Goal: Task Accomplishment & Management: Manage account settings

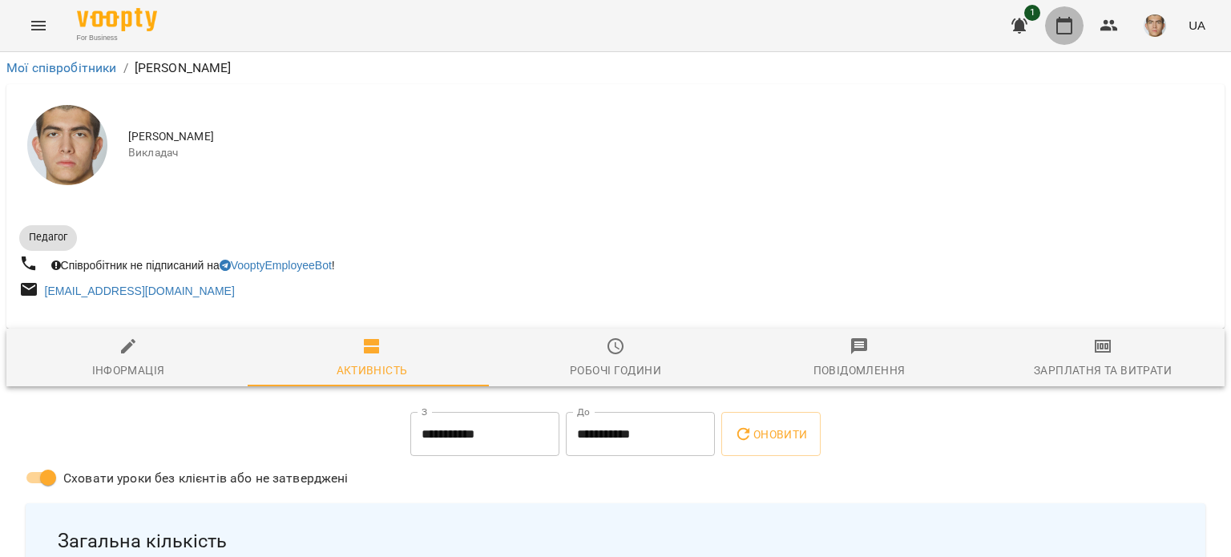
click at [1058, 26] on icon "button" at bounding box center [1064, 26] width 16 height 18
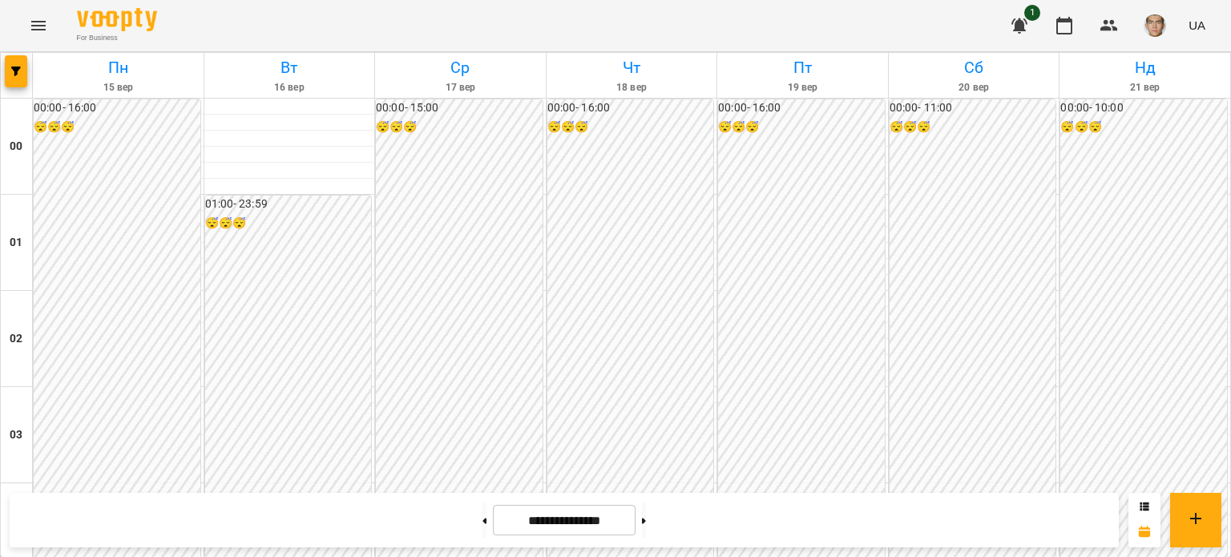
scroll to position [1683, 0]
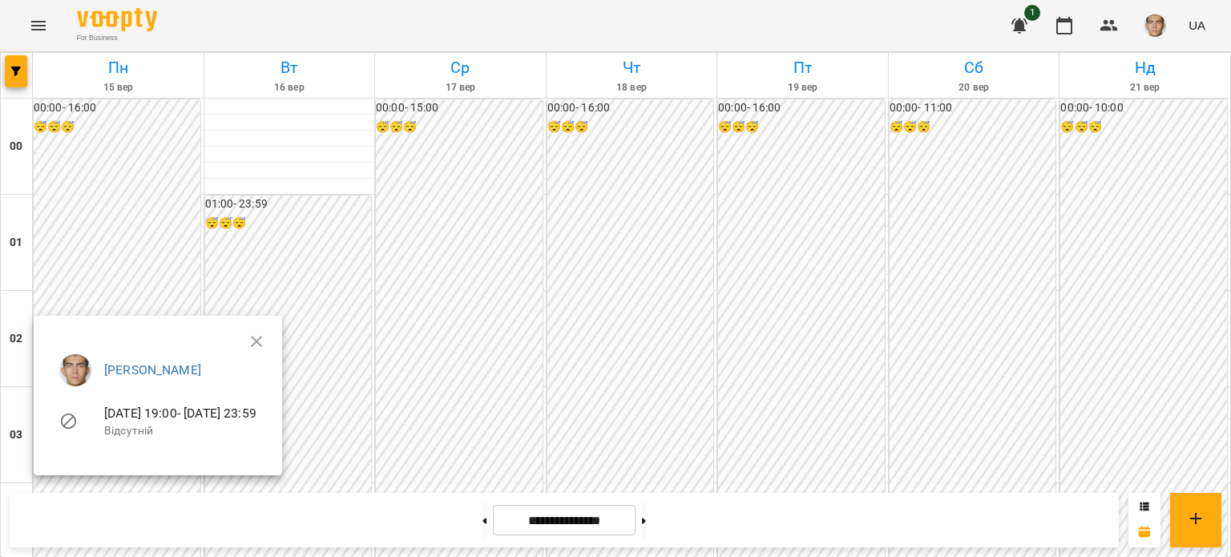
click at [143, 139] on div at bounding box center [615, 278] width 1231 height 557
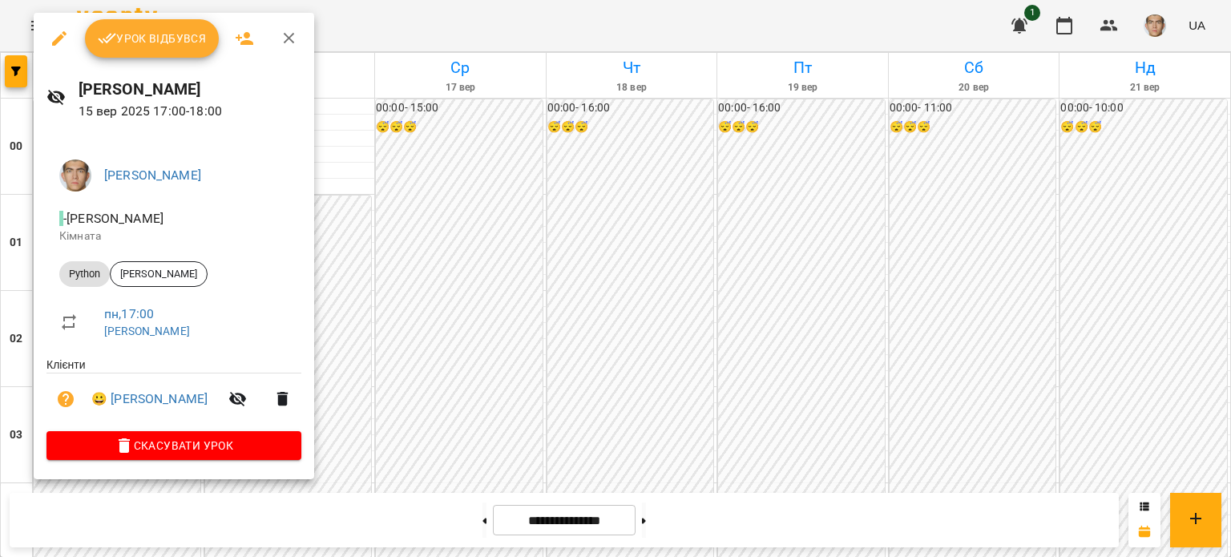
click at [133, 48] on button "Урок відбувся" at bounding box center [152, 38] width 135 height 38
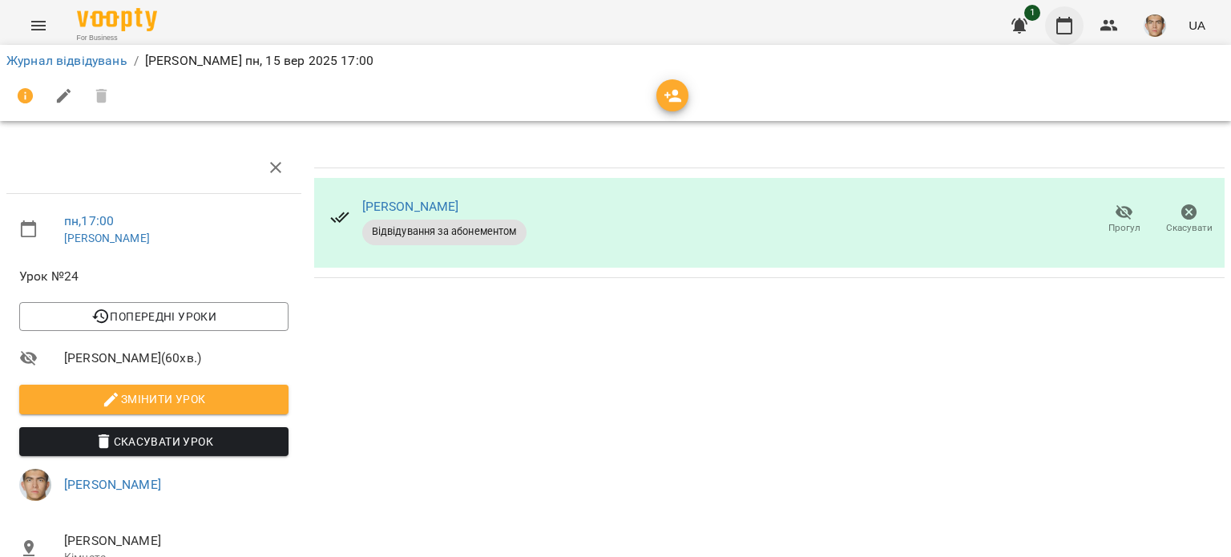
click at [1066, 31] on icon "button" at bounding box center [1063, 25] width 19 height 19
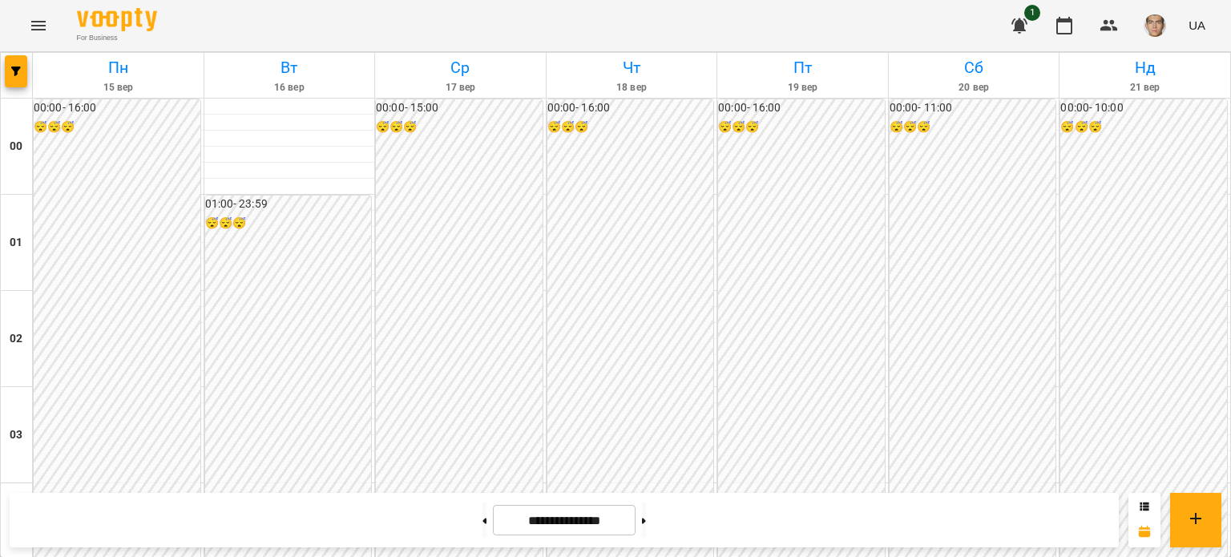
scroll to position [1442, 0]
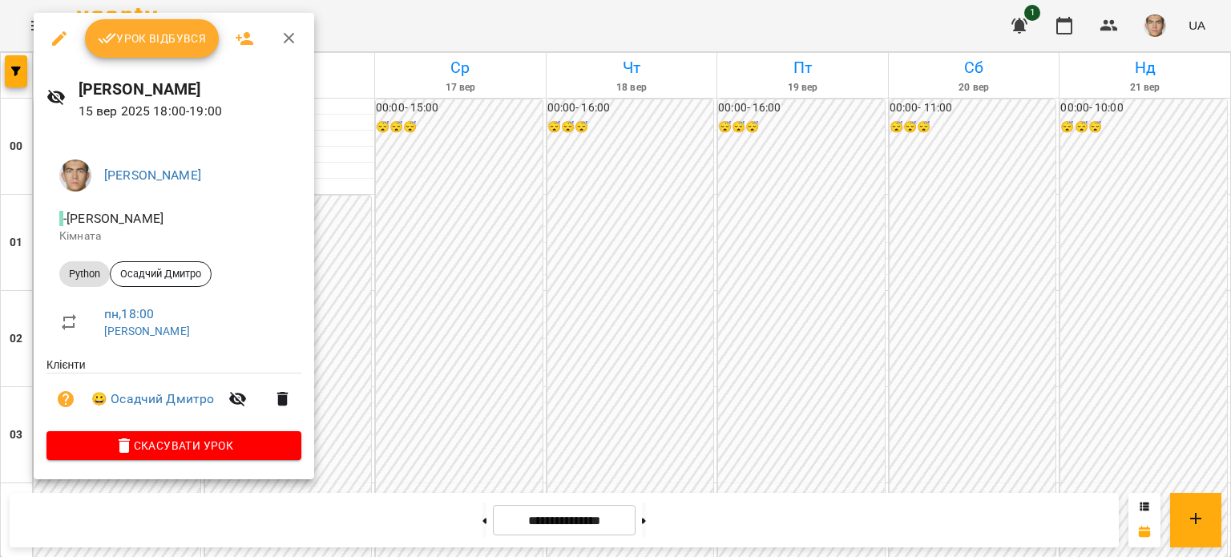
click at [363, 312] on div at bounding box center [615, 278] width 1231 height 557
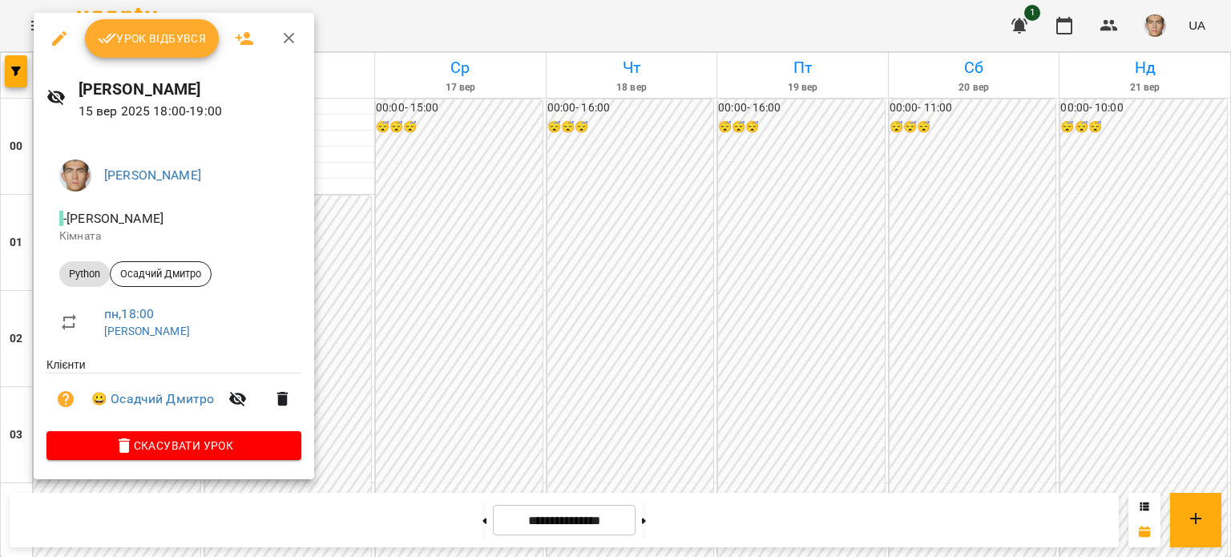
click at [141, 57] on button "Урок відбувся" at bounding box center [152, 38] width 135 height 38
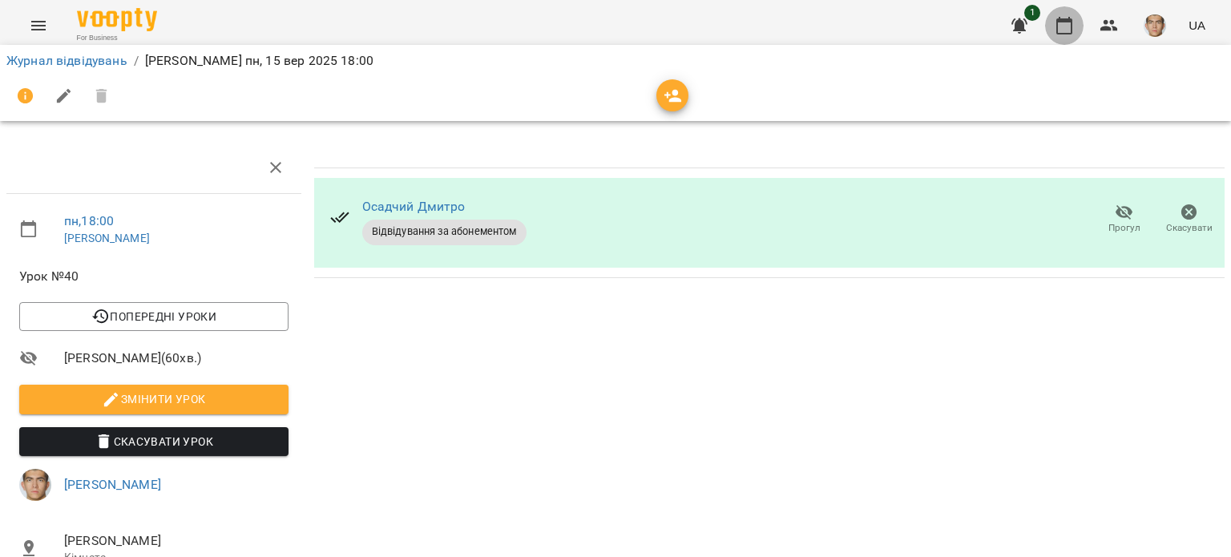
click at [1069, 22] on icon "button" at bounding box center [1063, 25] width 19 height 19
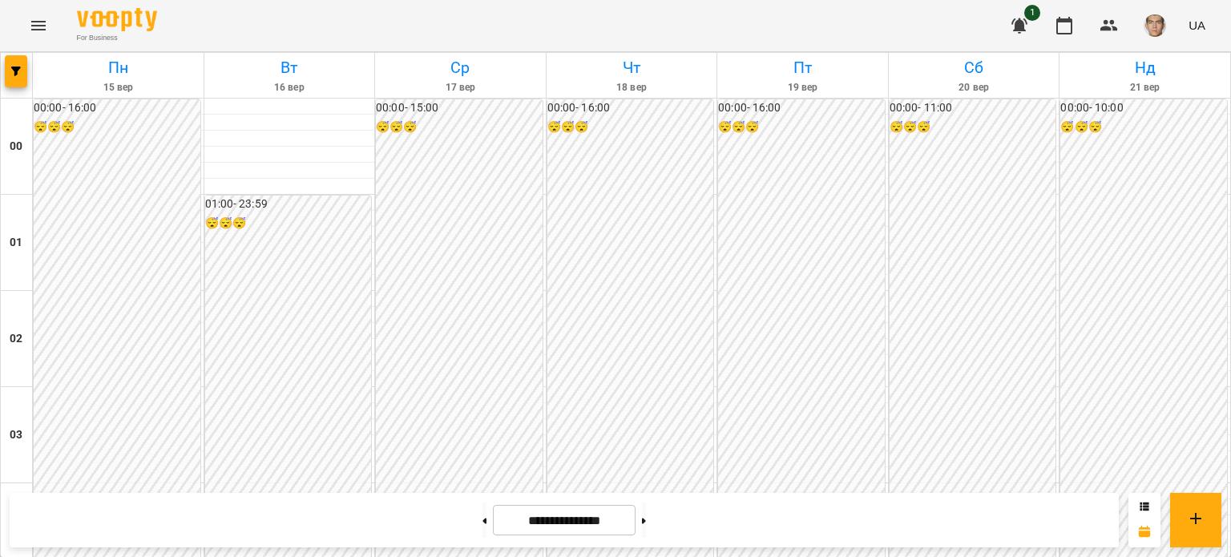
scroll to position [1683, 0]
